Goal: Information Seeking & Learning: Learn about a topic

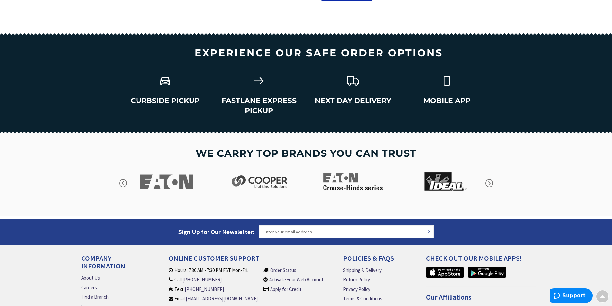
scroll to position [906, 0]
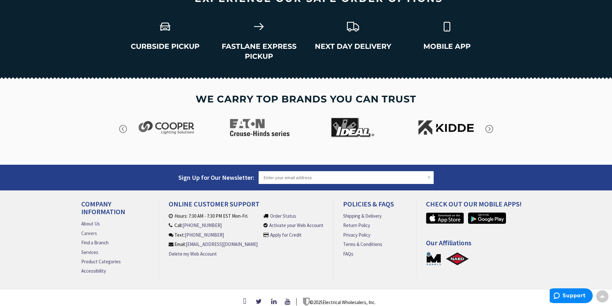
click at [89, 230] on link "Careers" at bounding box center [89, 233] width 16 height 7
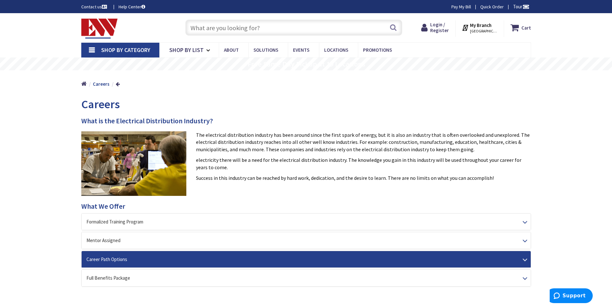
click at [525, 261] on div "Career Path Options" at bounding box center [306, 259] width 449 height 16
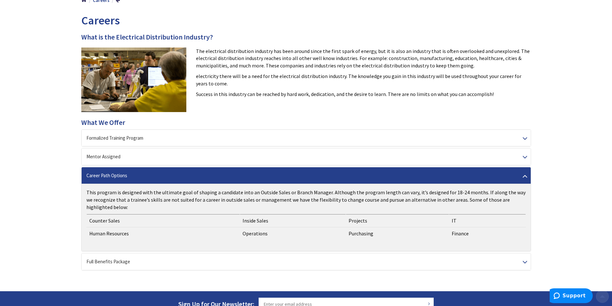
scroll to position [96, 0]
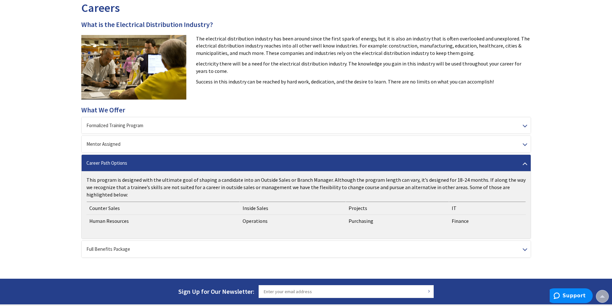
click at [524, 160] on div "Career Path Options" at bounding box center [306, 163] width 449 height 16
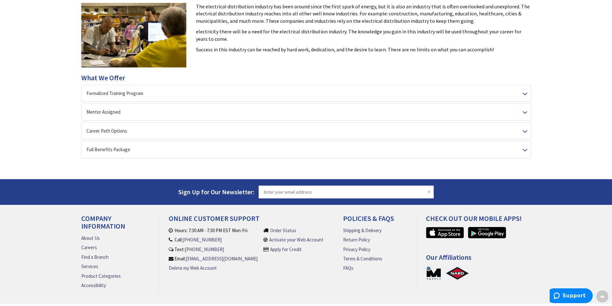
scroll to position [64, 0]
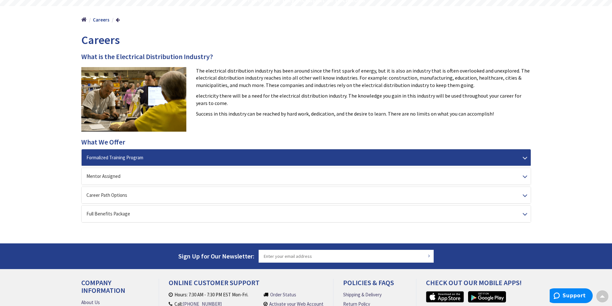
click at [524, 162] on div "Formalized Training Program" at bounding box center [306, 157] width 449 height 16
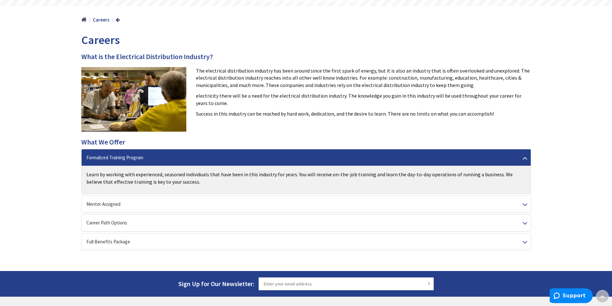
click at [524, 162] on div "Formalized Training Program" at bounding box center [306, 157] width 449 height 16
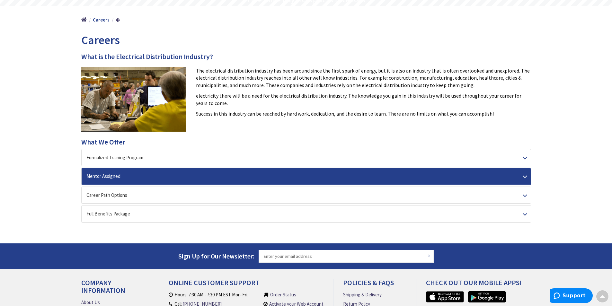
click at [524, 176] on div "Mentor Assigned" at bounding box center [306, 176] width 449 height 16
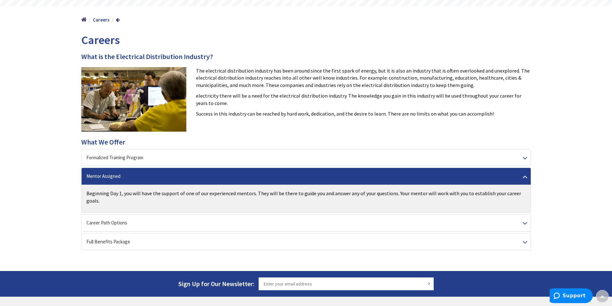
click at [524, 176] on div "Mentor Assigned" at bounding box center [306, 176] width 449 height 16
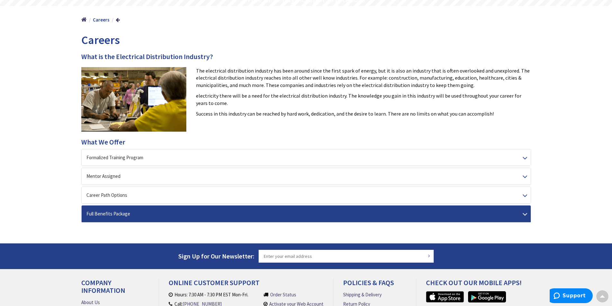
click at [526, 211] on div "Full Benefits Package" at bounding box center [306, 214] width 449 height 16
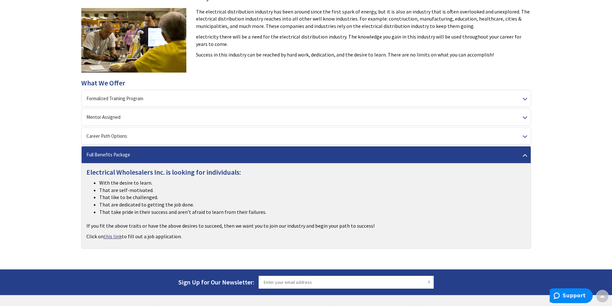
scroll to position [161, 0]
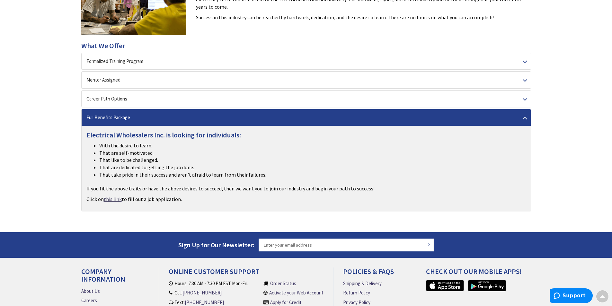
click at [112, 197] on link "this link" at bounding box center [113, 199] width 18 height 7
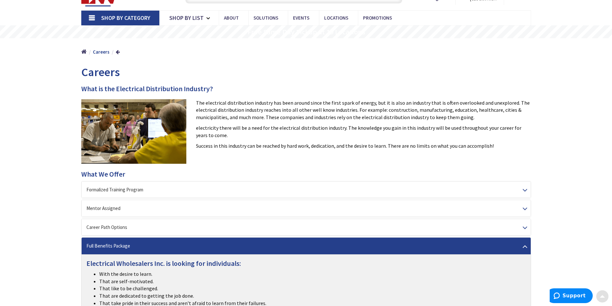
scroll to position [0, 0]
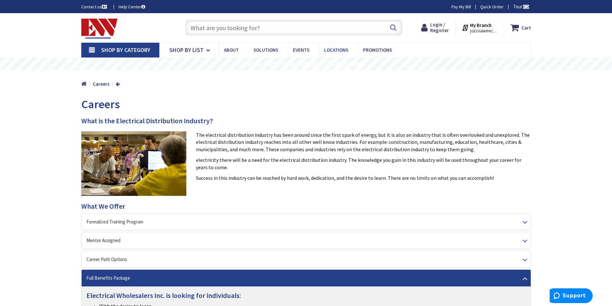
click at [340, 49] on span "Locations" at bounding box center [336, 50] width 24 height 6
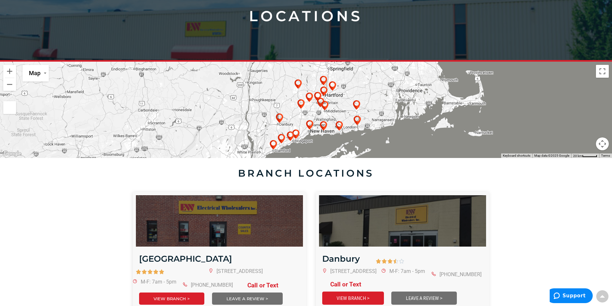
scroll to position [96, 0]
